Goal: Transaction & Acquisition: Purchase product/service

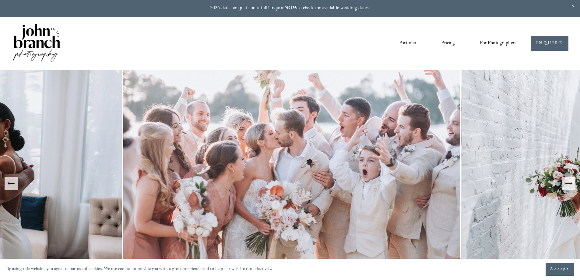
click at [451, 44] on link "Pricing" at bounding box center [448, 43] width 14 height 10
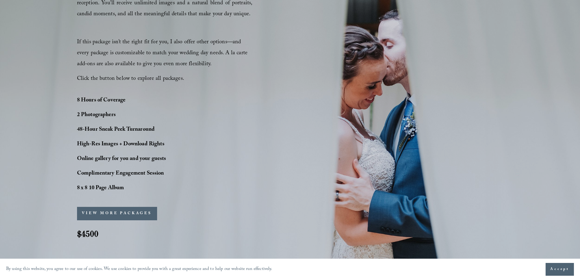
scroll to position [487, 0]
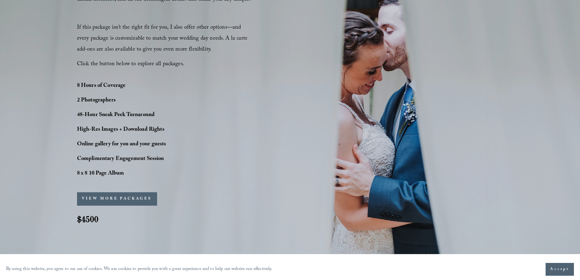
click at [115, 199] on button "VIEW MORE PACKAGES" at bounding box center [117, 198] width 80 height 13
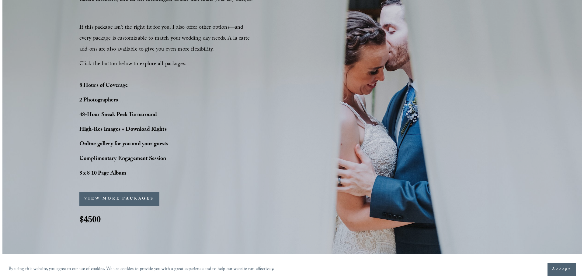
scroll to position [488, 0]
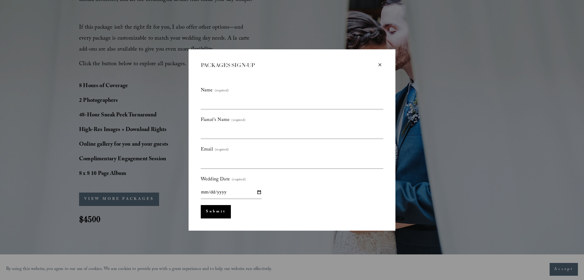
click at [380, 63] on div "×" at bounding box center [380, 64] width 7 height 7
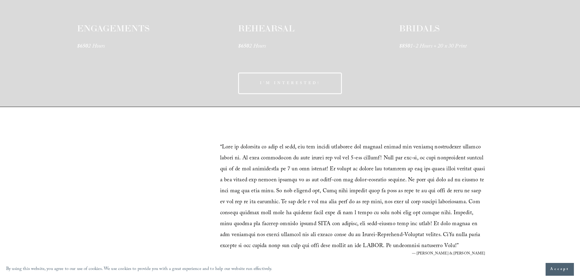
scroll to position [1095, 0]
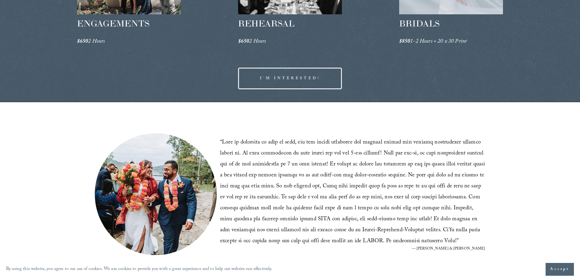
click at [262, 81] on link "I'M INTERESTED!" at bounding box center [290, 79] width 104 height 22
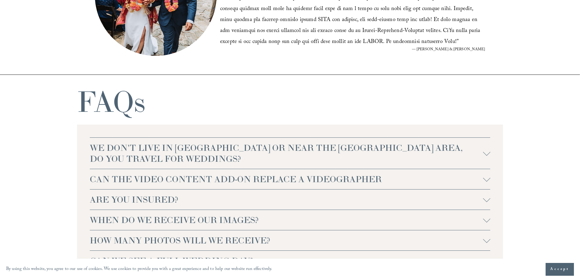
scroll to position [1307, 0]
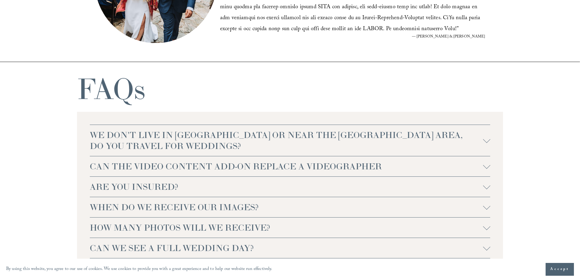
click at [265, 135] on span "WE DON'T LIVE IN NC OR NEAR THE RALEIGH AREA, DO YOU TRAVEL FOR WEDDINGS?" at bounding box center [286, 140] width 393 height 22
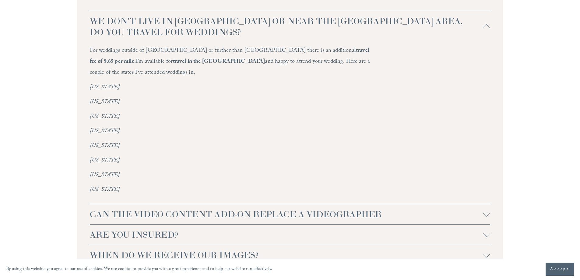
scroll to position [1429, 0]
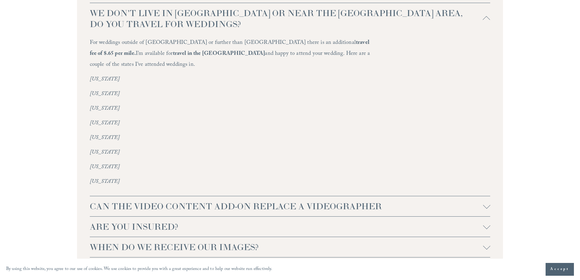
click at [186, 201] on span "CAN THE VIDEO CONTENT ADD-ON REPLACE A VIDEOGRAPHER" at bounding box center [286, 206] width 393 height 11
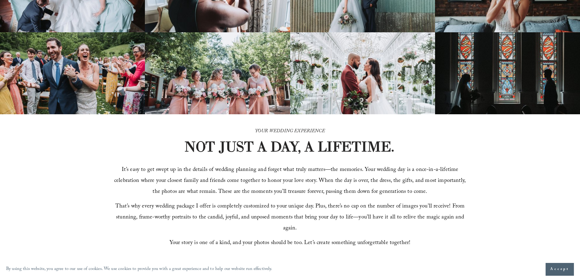
scroll to position [122, 0]
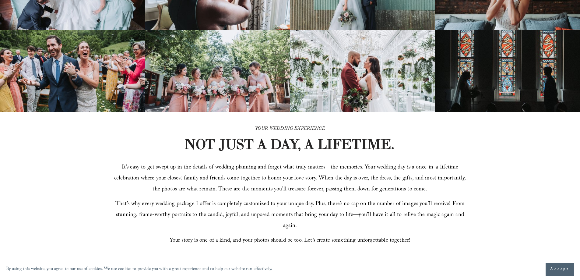
click at [339, 141] on strong "NOT JUST A DAY, A LIFETIME." at bounding box center [289, 144] width 210 height 18
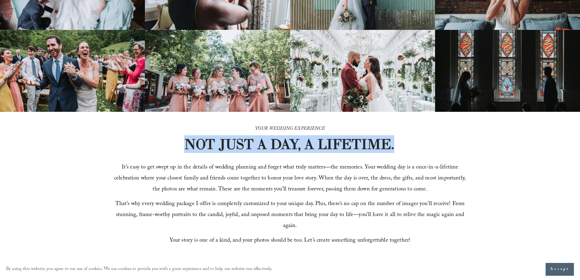
click at [339, 141] on strong "NOT JUST A DAY, A LIFETIME." at bounding box center [289, 144] width 210 height 18
copy div "NOT JUST A DAY, A LIFETIME."
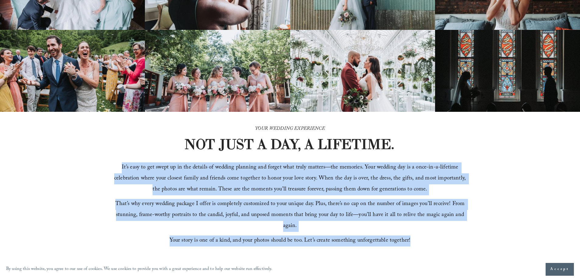
drag, startPoint x: 415, startPoint y: 236, endPoint x: 116, endPoint y: 170, distance: 306.2
click at [116, 170] on div "It’s easy to get swept up in the details of wedding planning and forget what tr…" at bounding box center [290, 204] width 354 height 84
copy div "It’s easy to get swept up in the details of wedding planning and forget what tr…"
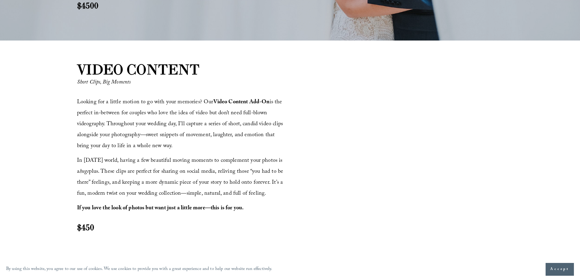
scroll to position [700, 0]
click at [370, 128] on div at bounding box center [397, 157] width 211 height 119
click at [368, 134] on div at bounding box center [397, 157] width 211 height 119
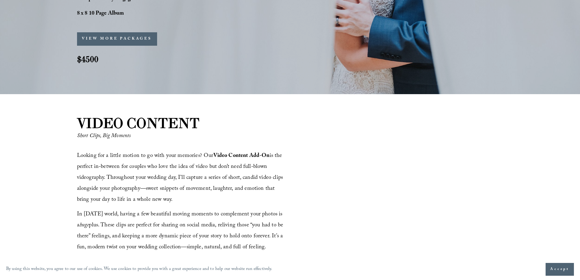
scroll to position [761, 0]
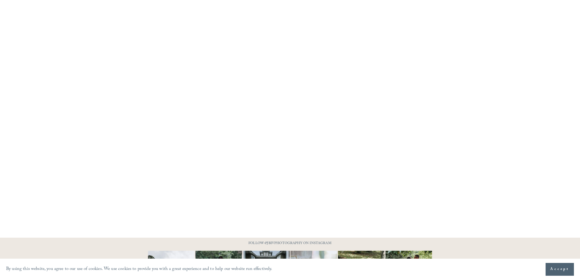
scroll to position [497, 0]
